Goal: Communication & Community: Ask a question

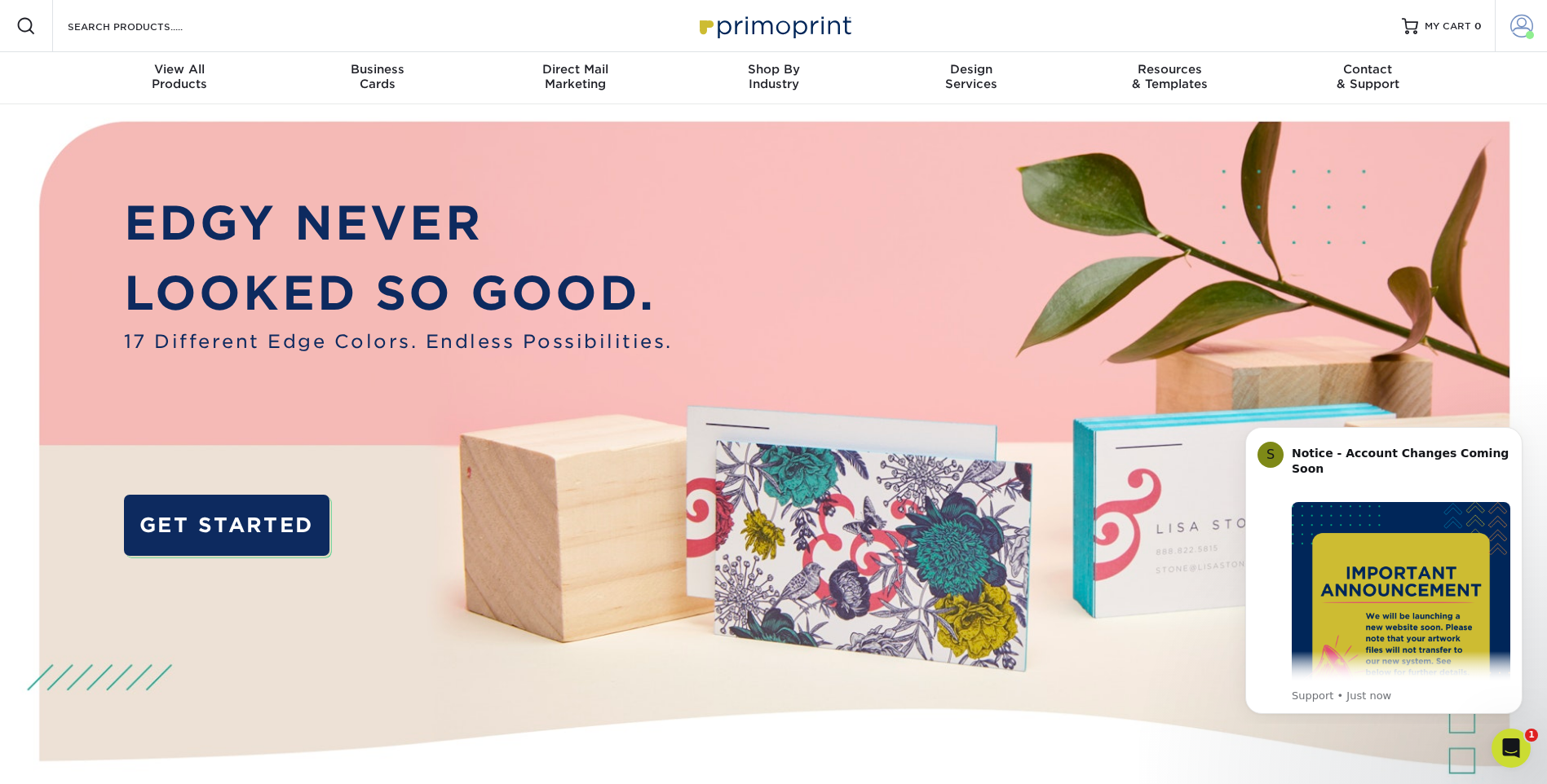
click at [1527, 25] on span at bounding box center [1522, 26] width 23 height 23
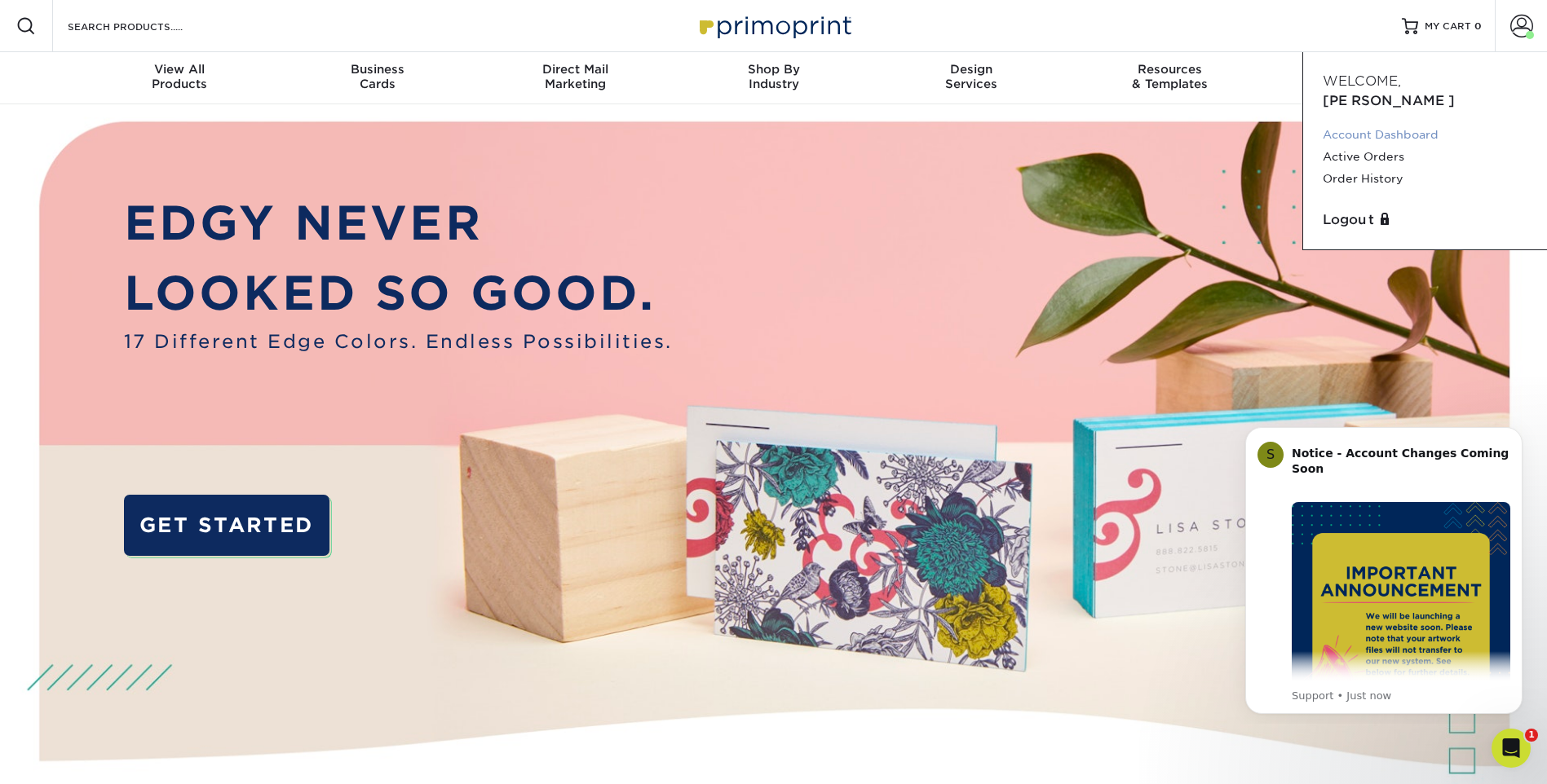
click at [1384, 124] on link "Account Dashboard" at bounding box center [1424, 135] width 204 height 22
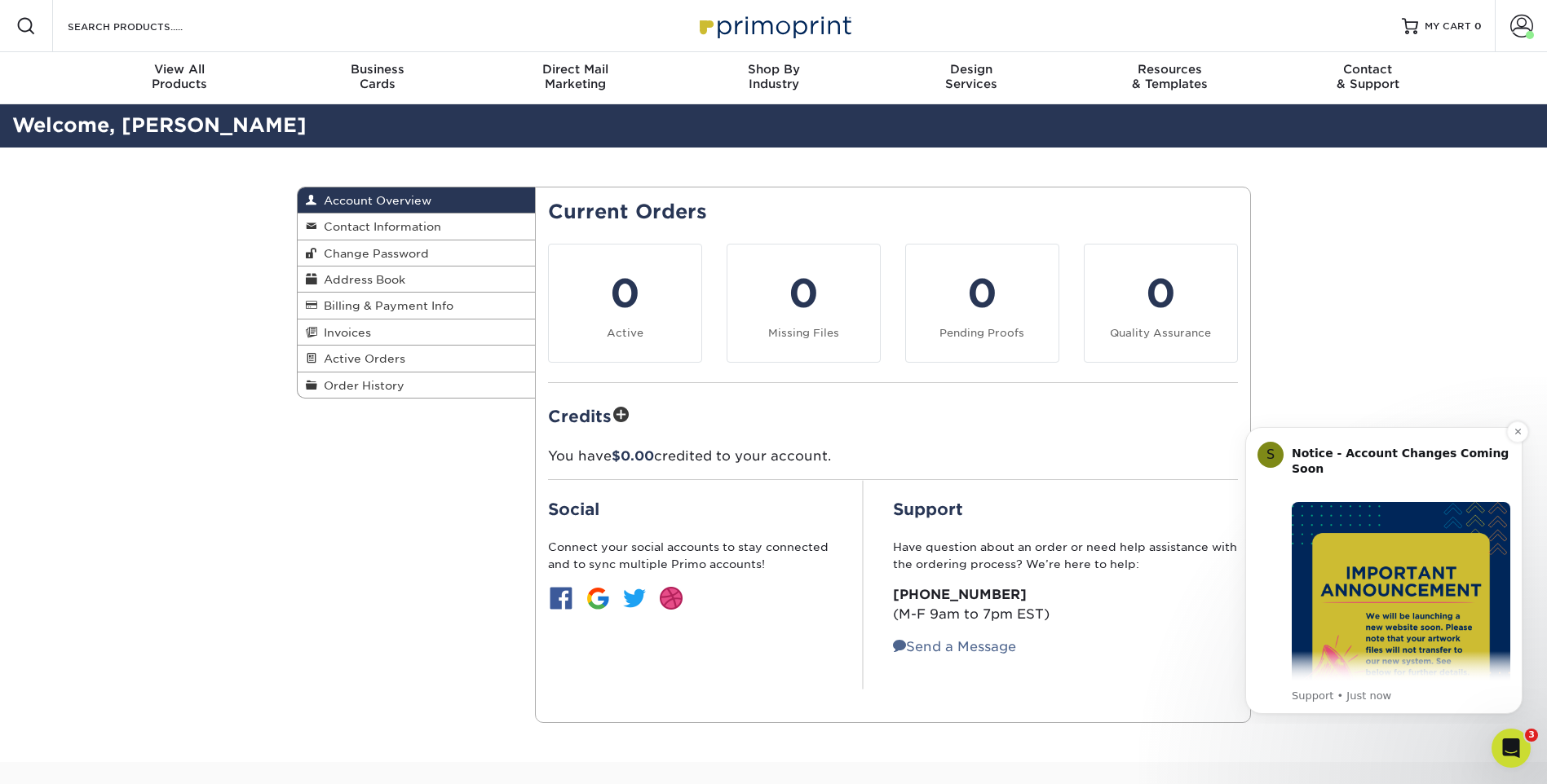
click at [1393, 573] on img "Message content" at bounding box center [1401, 611] width 218 height 218
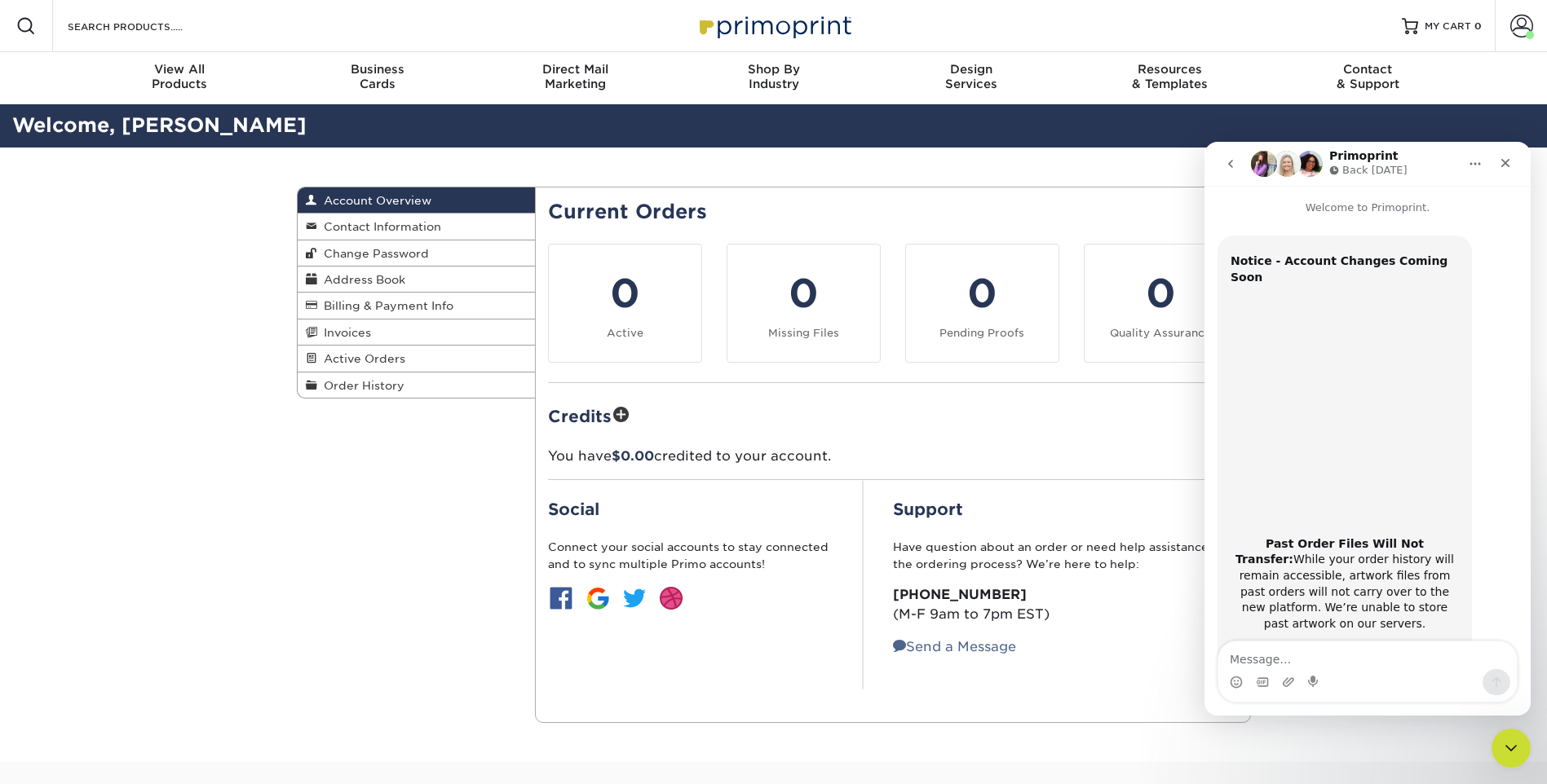
scroll to position [258, 0]
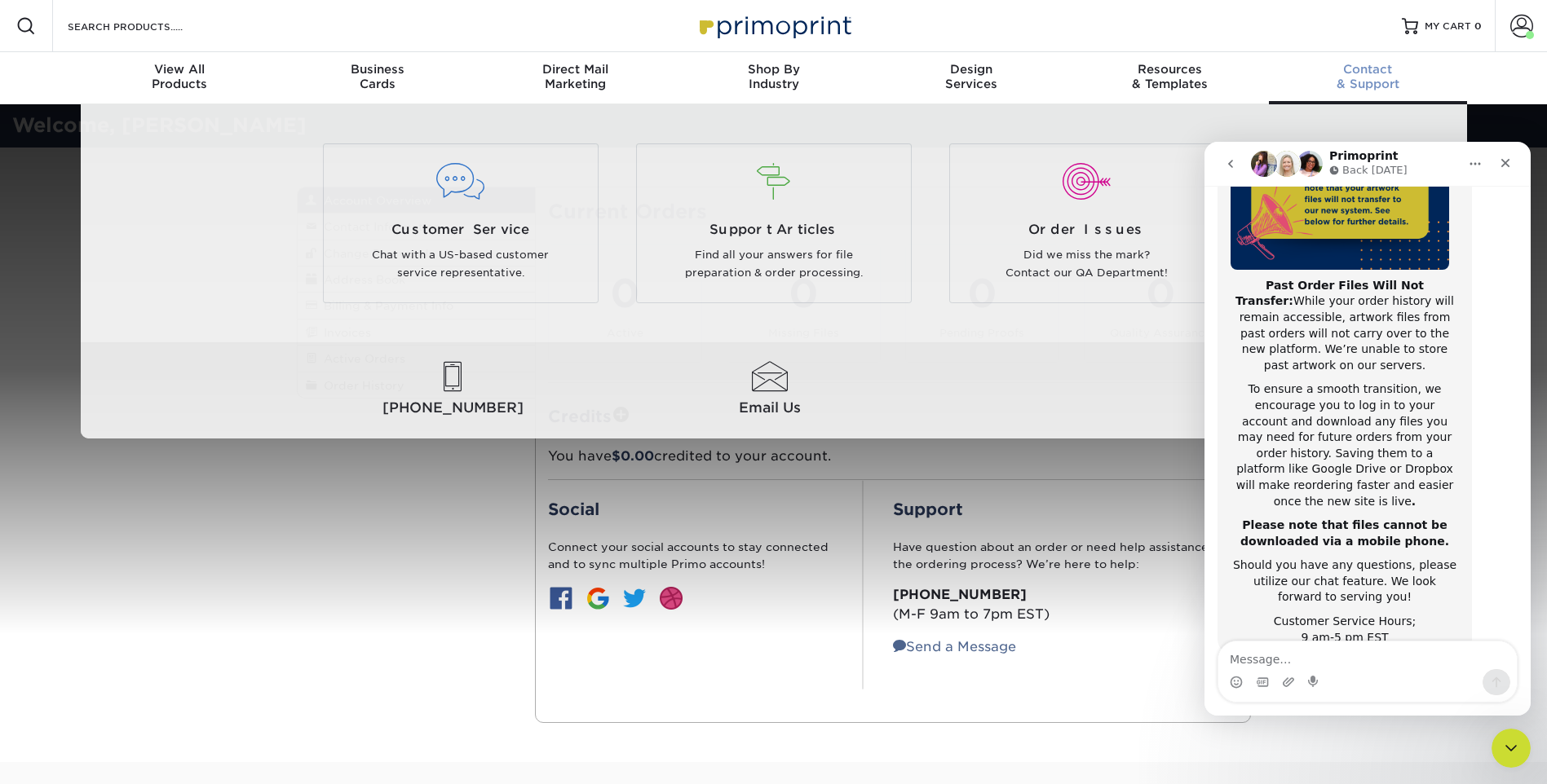
click at [1356, 72] on span "Contact" at bounding box center [1368, 69] width 198 height 15
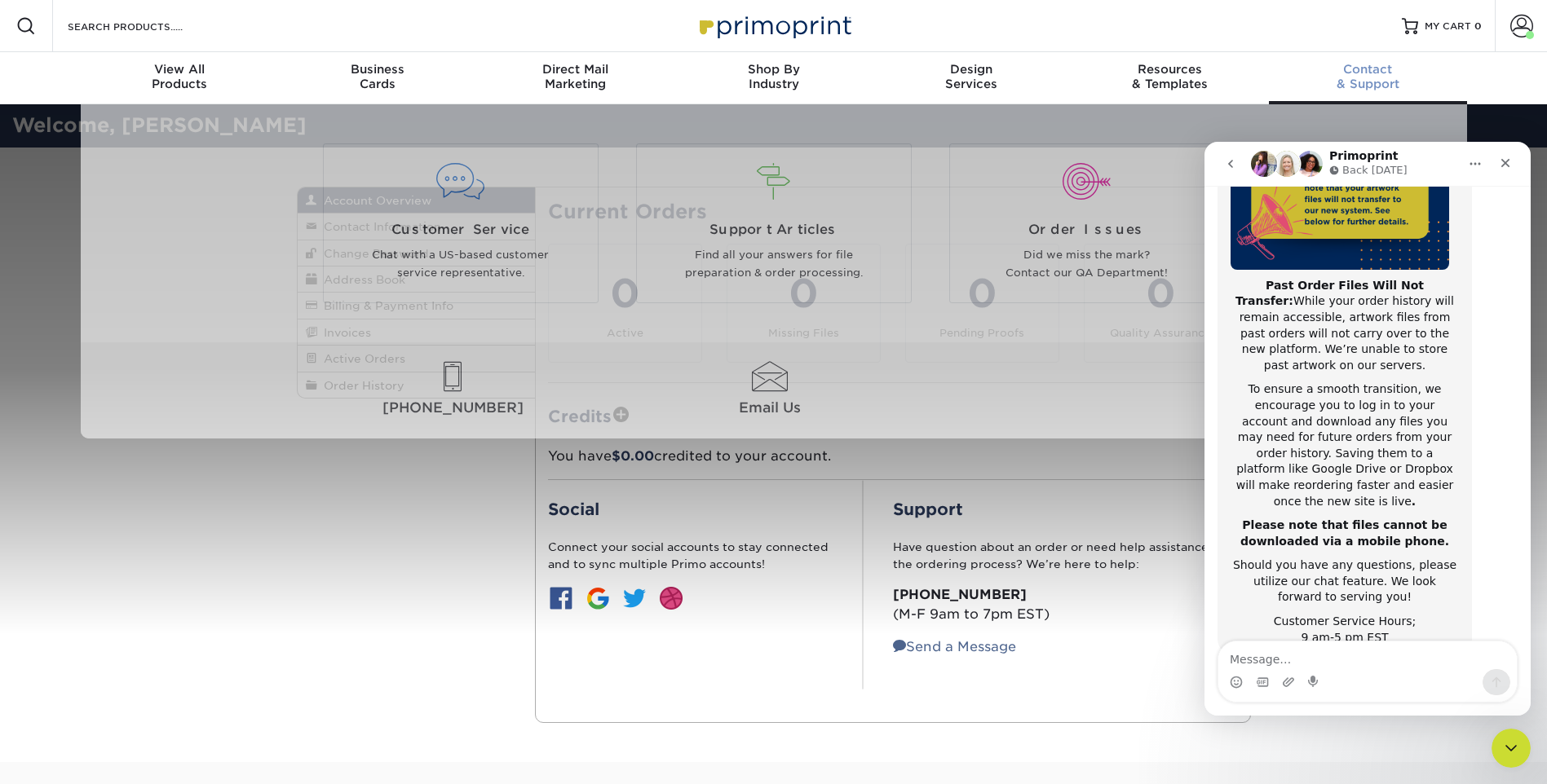
click at [1387, 86] on div "Contact & Support" at bounding box center [1368, 76] width 198 height 30
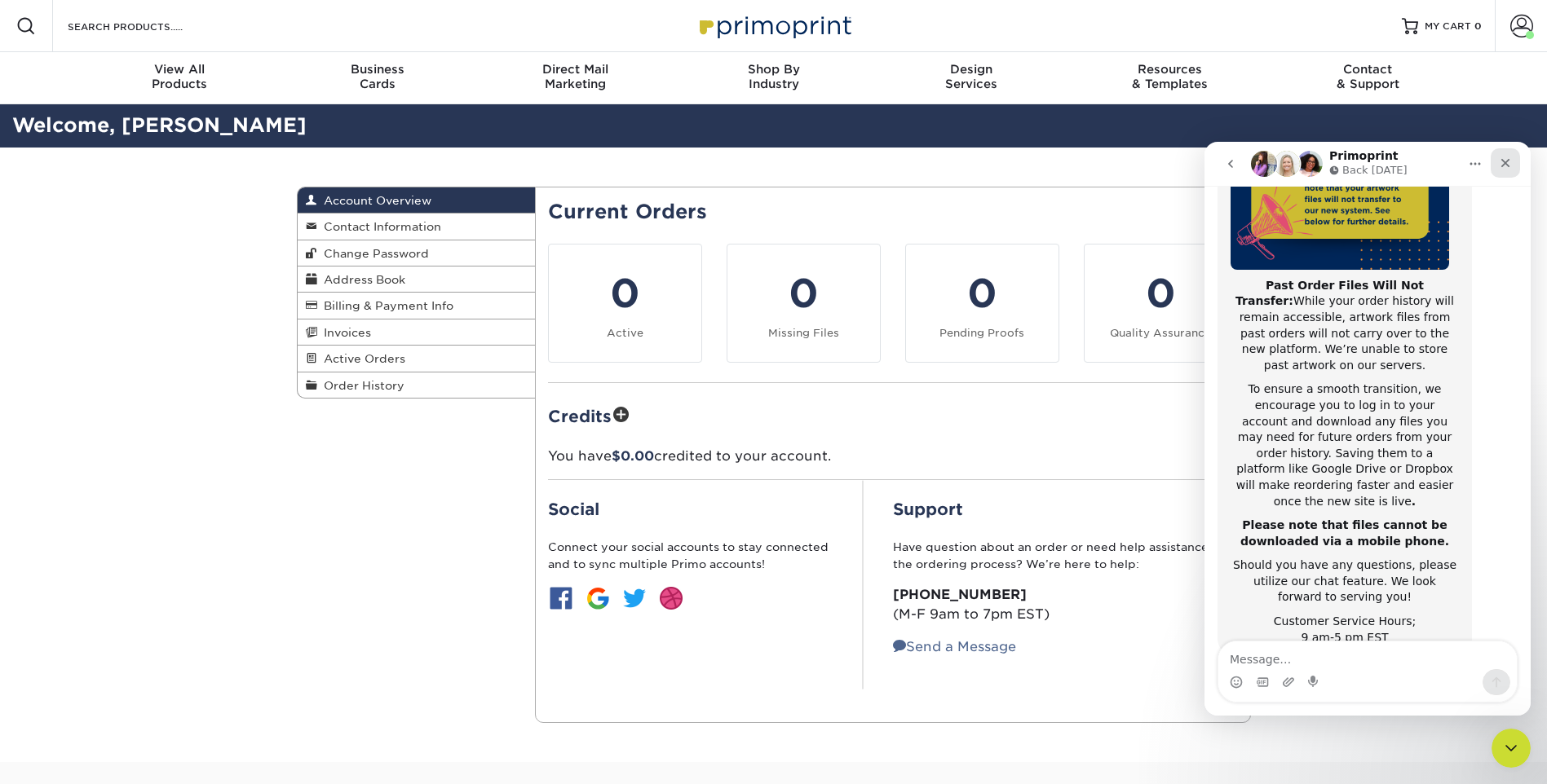
click at [1502, 161] on icon "Close" at bounding box center [1506, 163] width 9 height 9
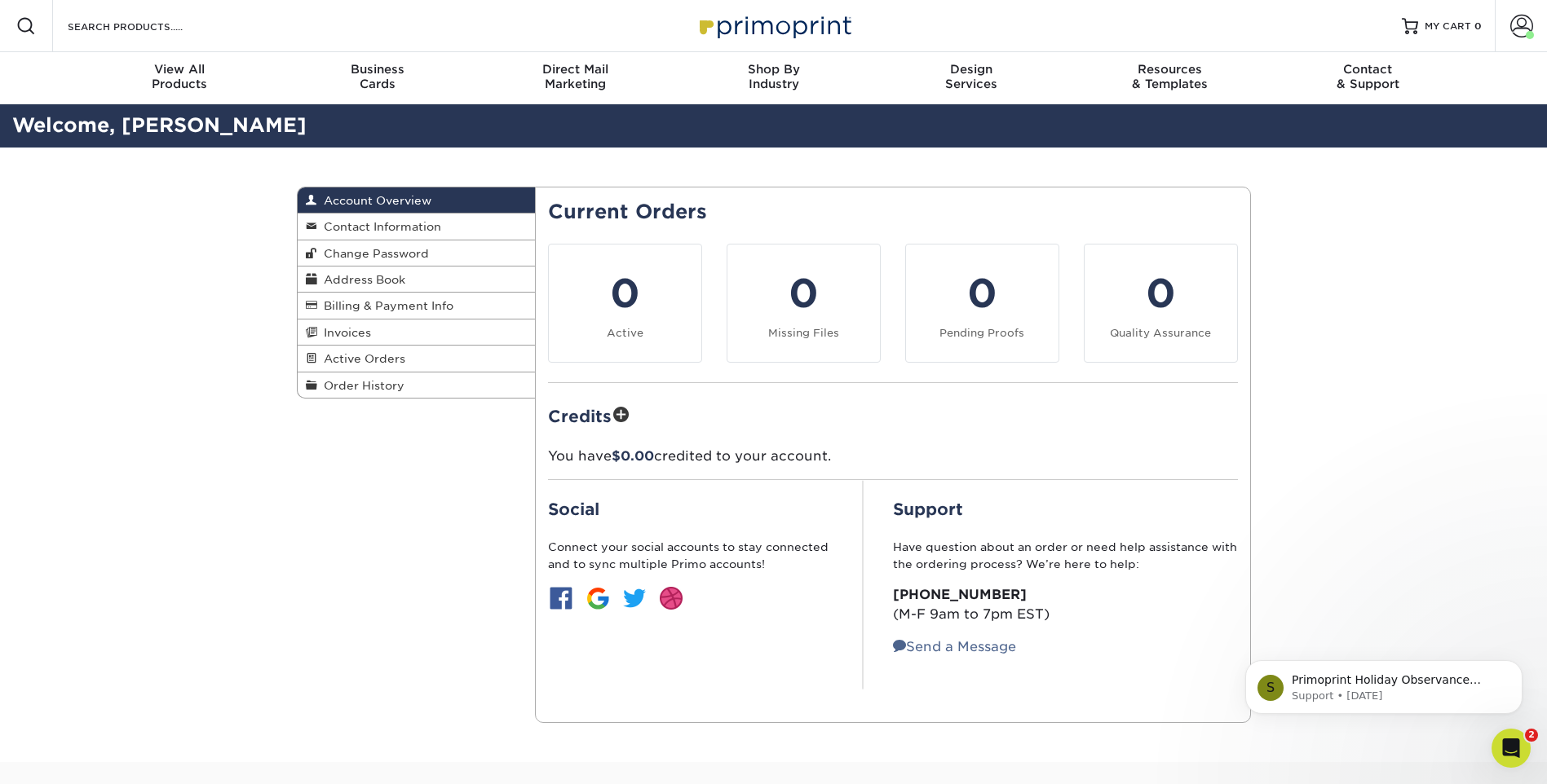
scroll to position [0, 0]
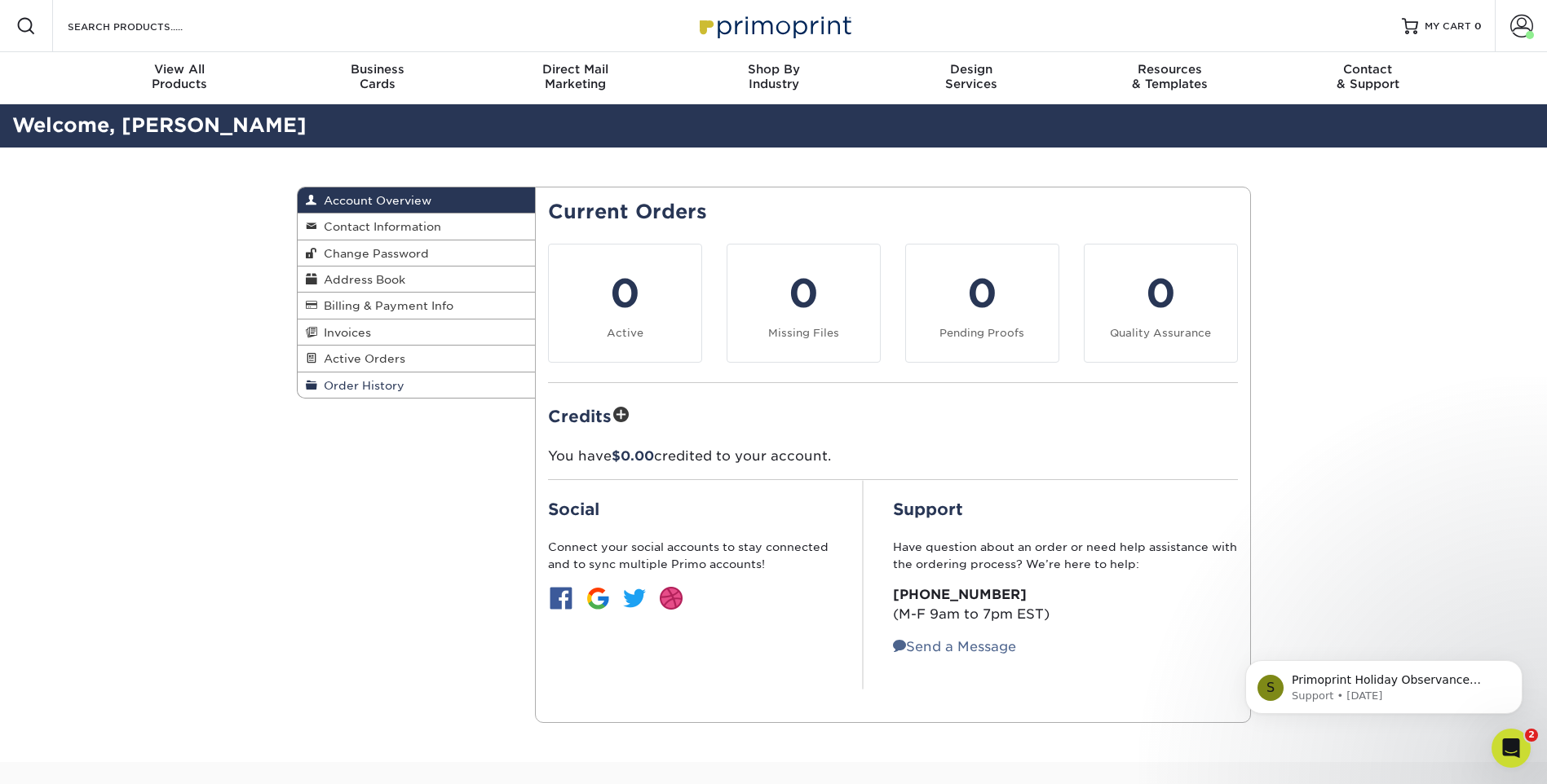
click at [345, 389] on span "Order History" at bounding box center [361, 385] width 87 height 13
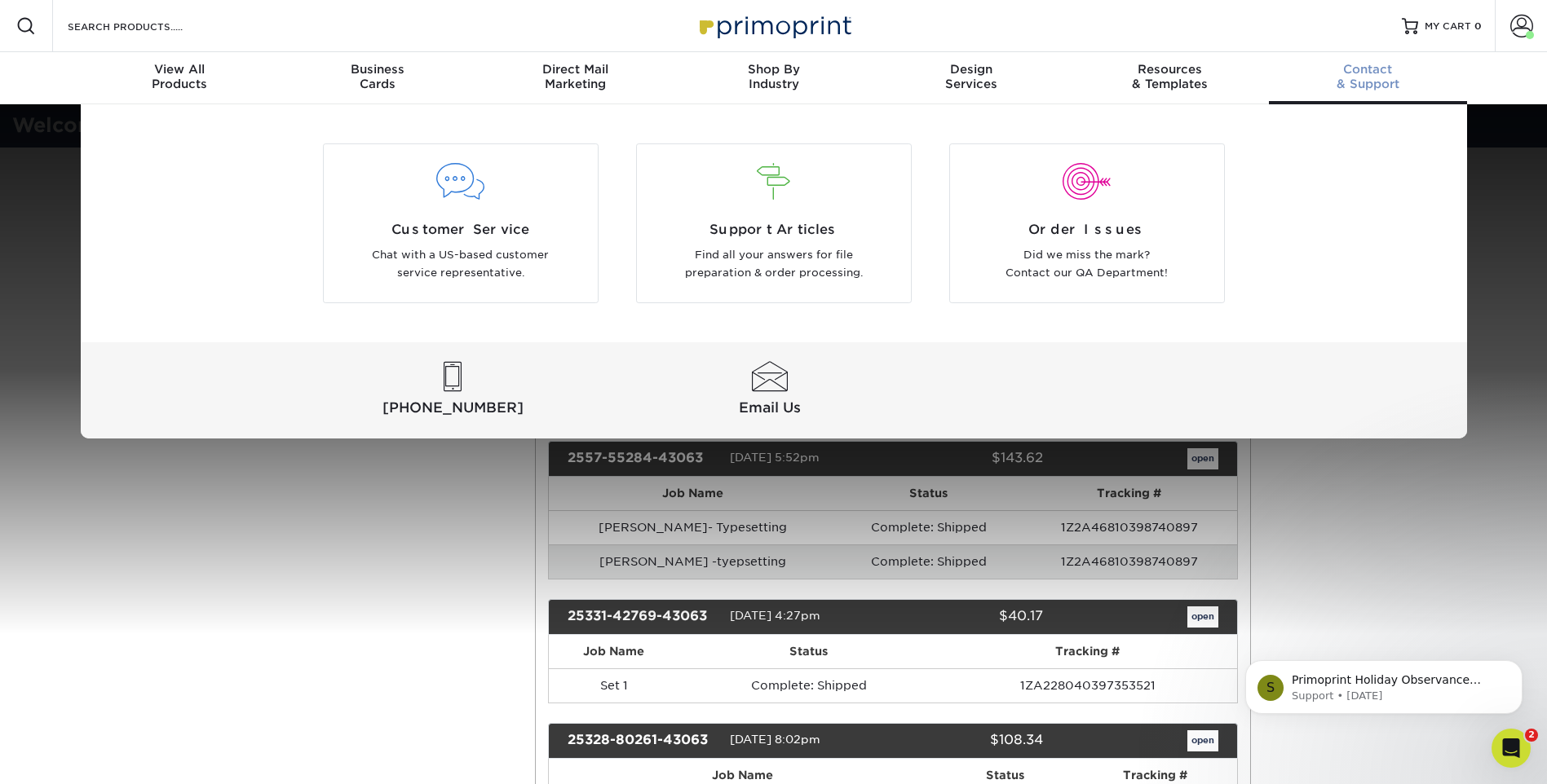
click at [1362, 73] on span "Contact" at bounding box center [1368, 69] width 198 height 15
click at [771, 405] on span "Email Us" at bounding box center [770, 408] width 310 height 20
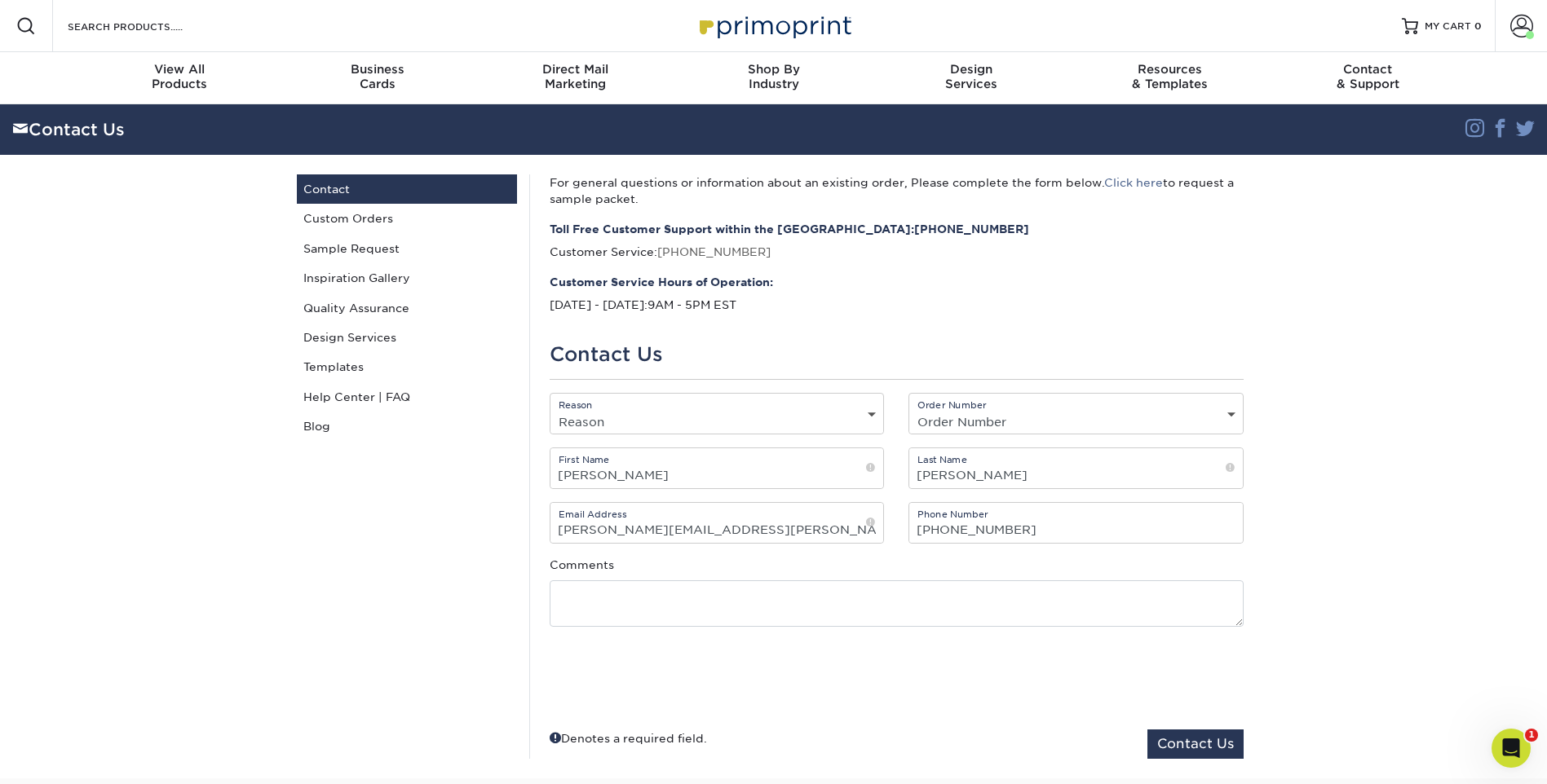
click at [666, 415] on select "Reason General File Preparation Order Status Online Design Issue with your prin…" at bounding box center [717, 422] width 334 height 23
select select "General"
click at [550, 410] on select "Reason General File Preparation Order Status Online Design Issue with your prin…" at bounding box center [717, 422] width 334 height 23
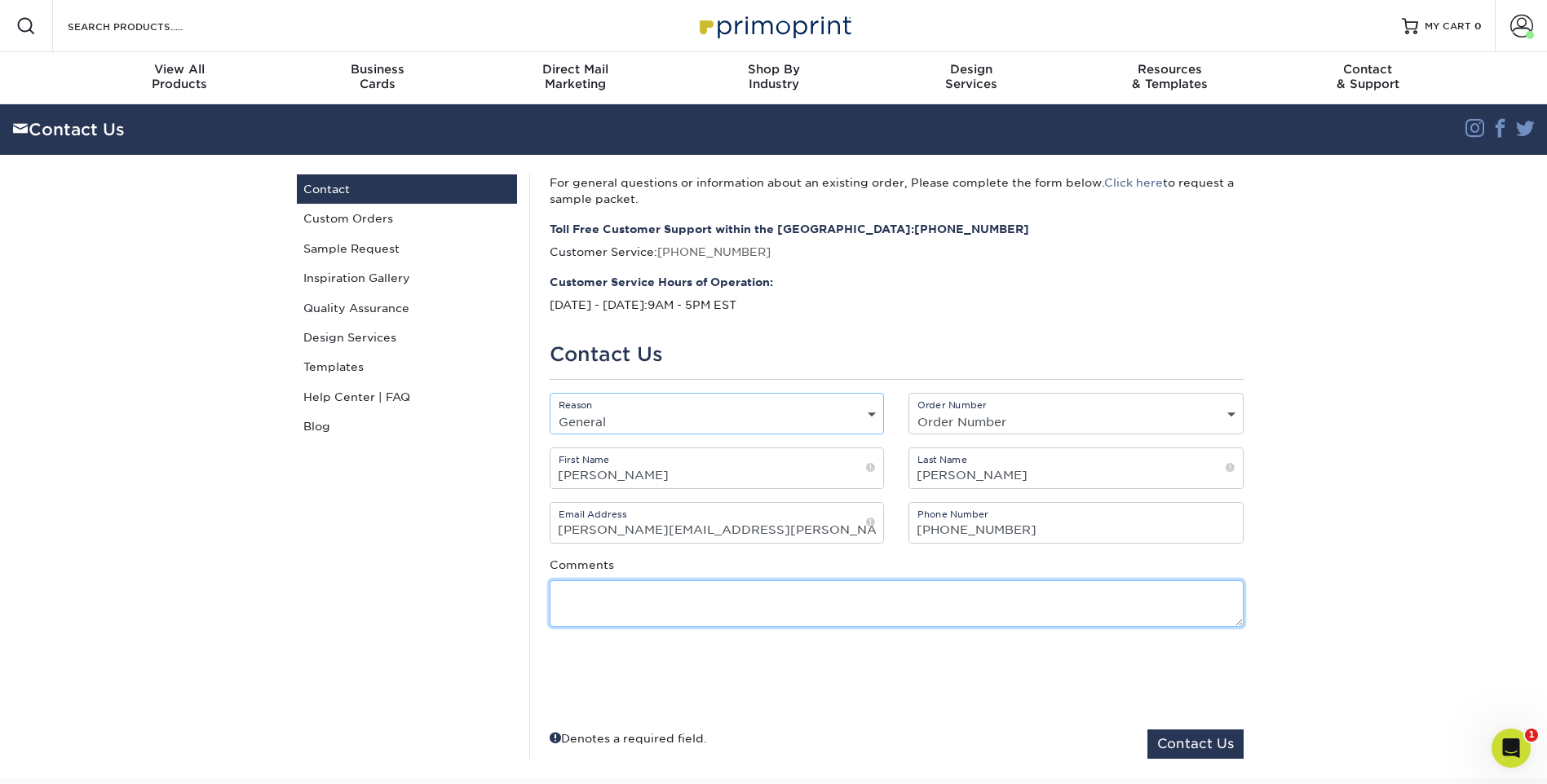
click at [670, 610] on textarea at bounding box center [897, 603] width 694 height 46
type textarea "Hey Team, I am moving our main business location and need to order business car…"
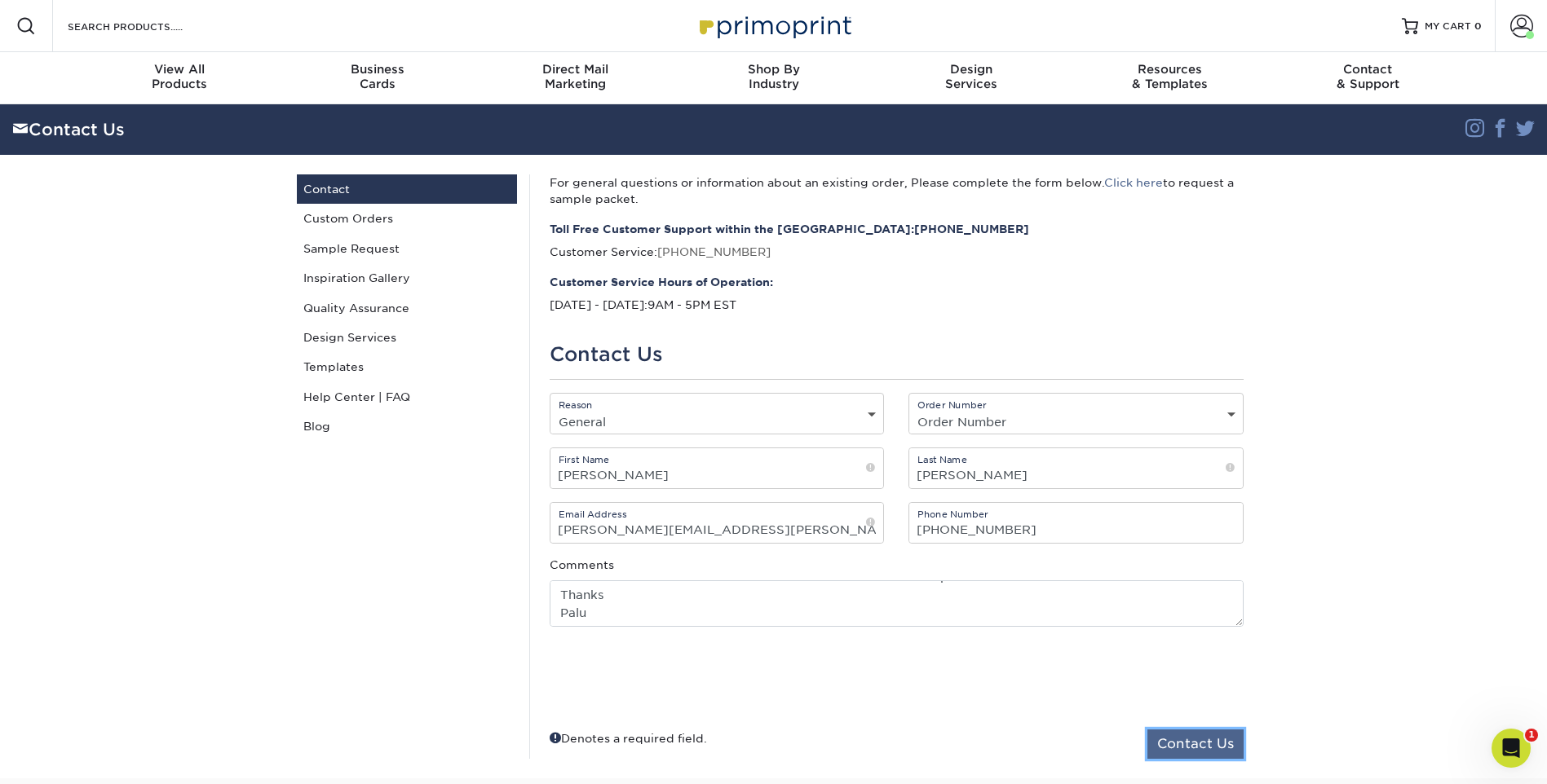
click at [1190, 738] on button "Contact Us" at bounding box center [1196, 744] width 97 height 30
